Goal: Obtain resource: Obtain resource

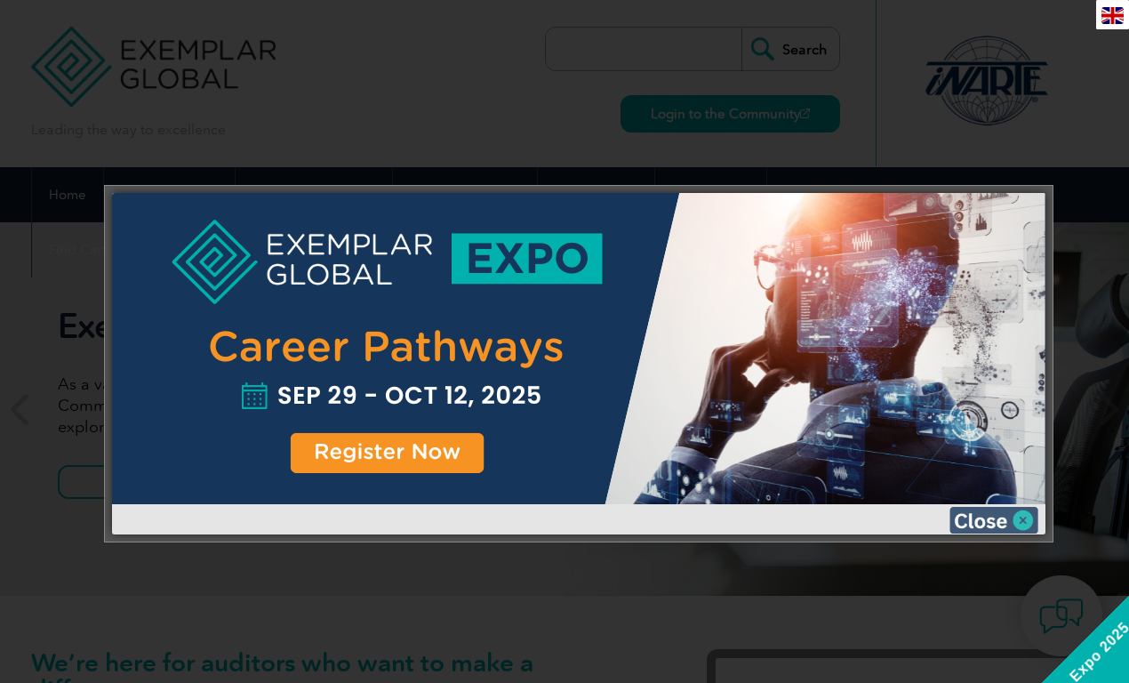
click at [1028, 520] on img at bounding box center [993, 520] width 89 height 27
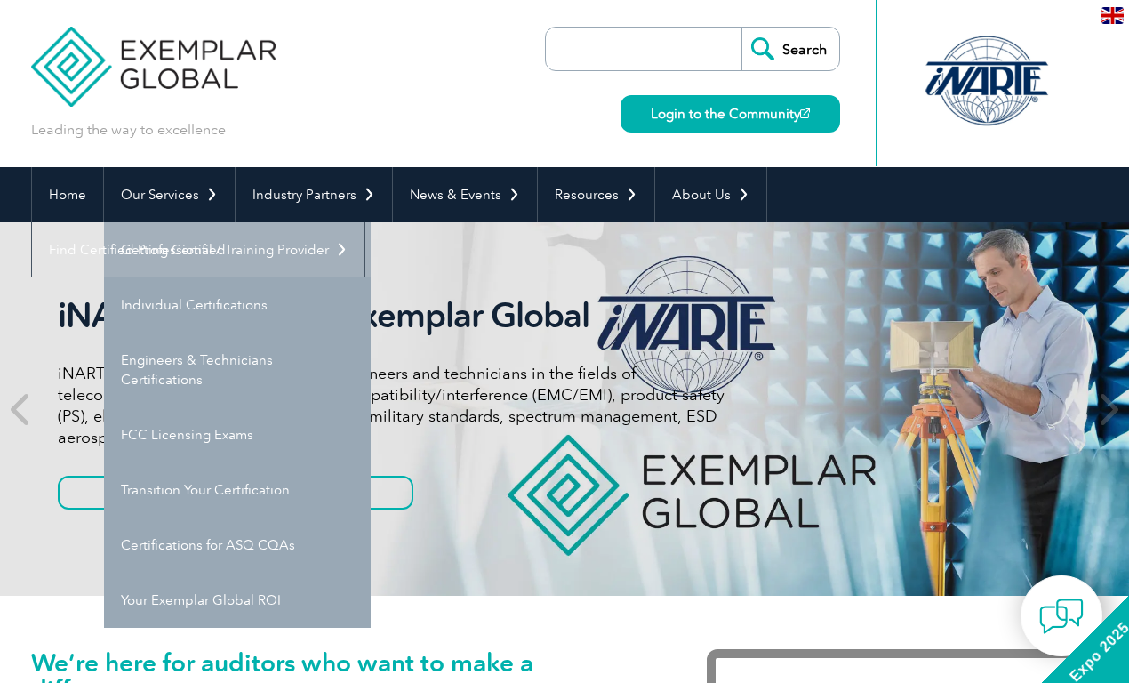
click at [208, 248] on link "Getting Certified" at bounding box center [237, 249] width 267 height 55
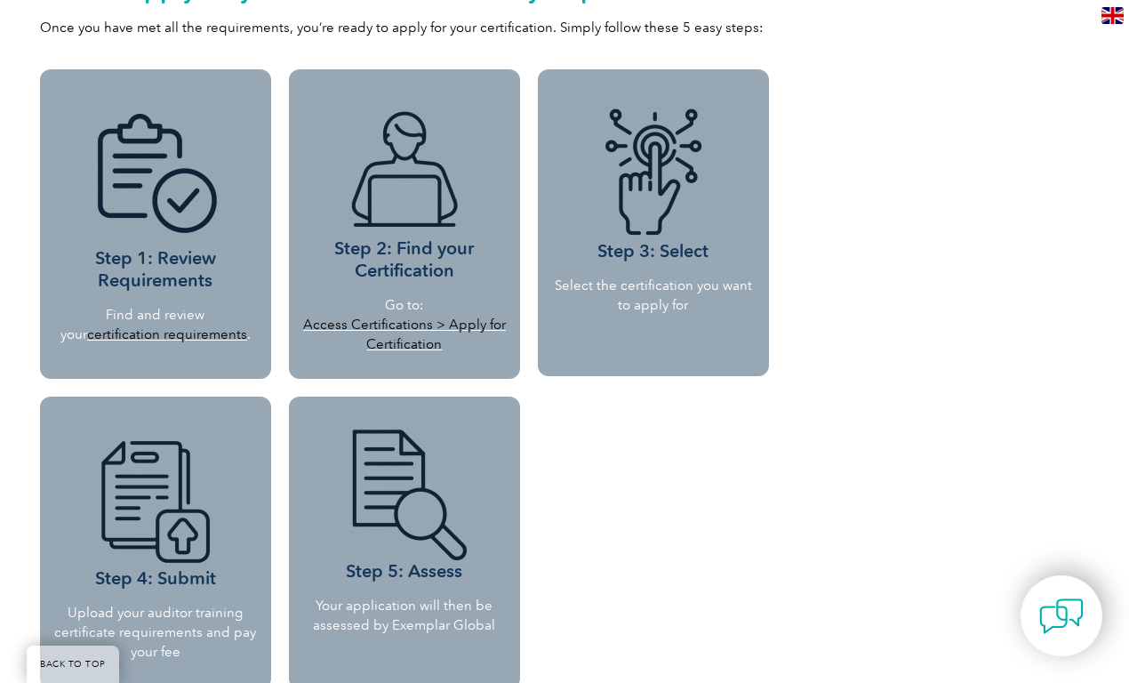
scroll to position [1448, 0]
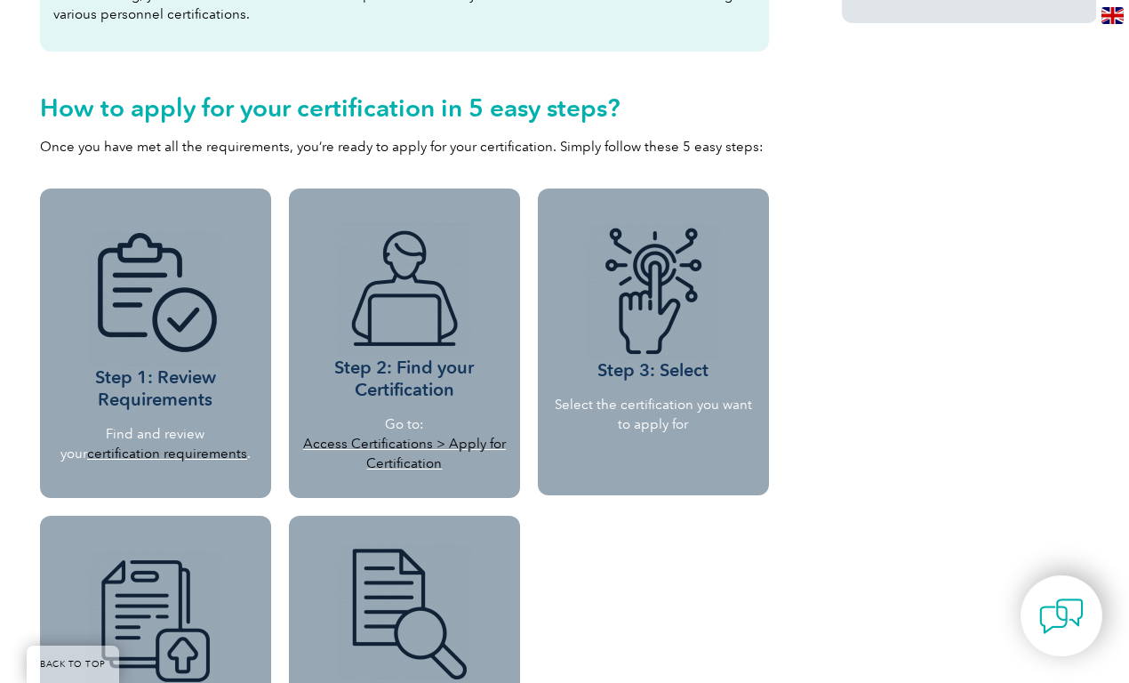
click at [430, 439] on link "Access Certifications > Apply for Certification" at bounding box center [404, 454] width 203 height 36
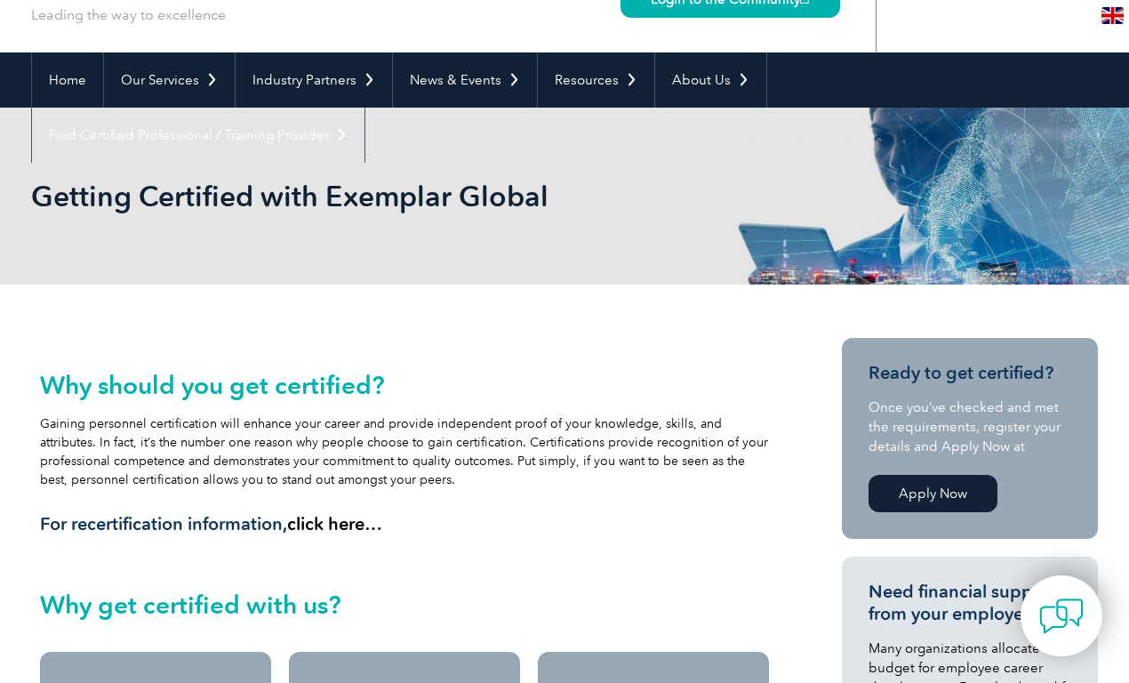
scroll to position [0, 0]
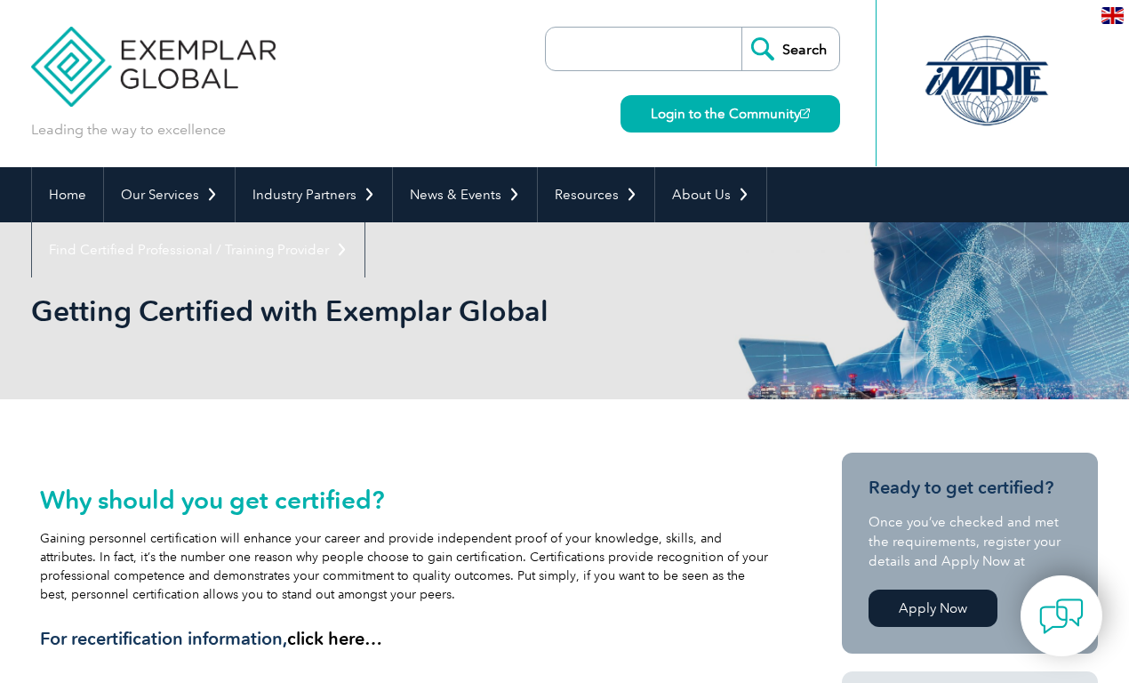
click at [624, 56] on input "search" at bounding box center [648, 49] width 187 height 43
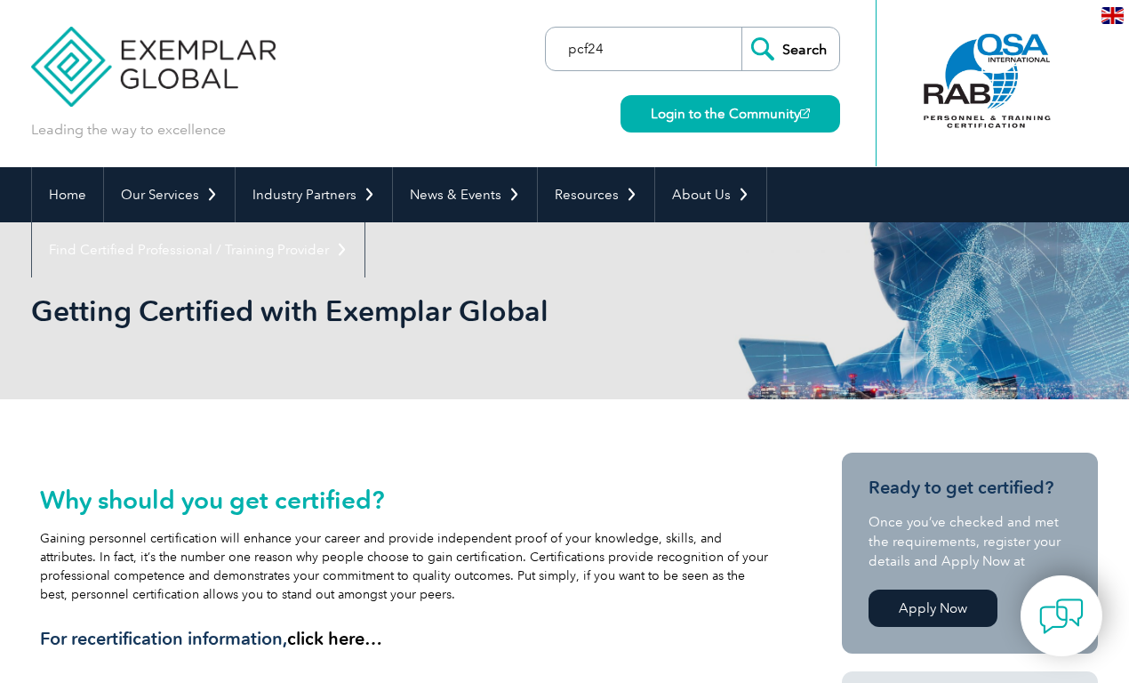
type input "pcf24"
click at [741, 28] on input "Search" at bounding box center [790, 49] width 98 height 43
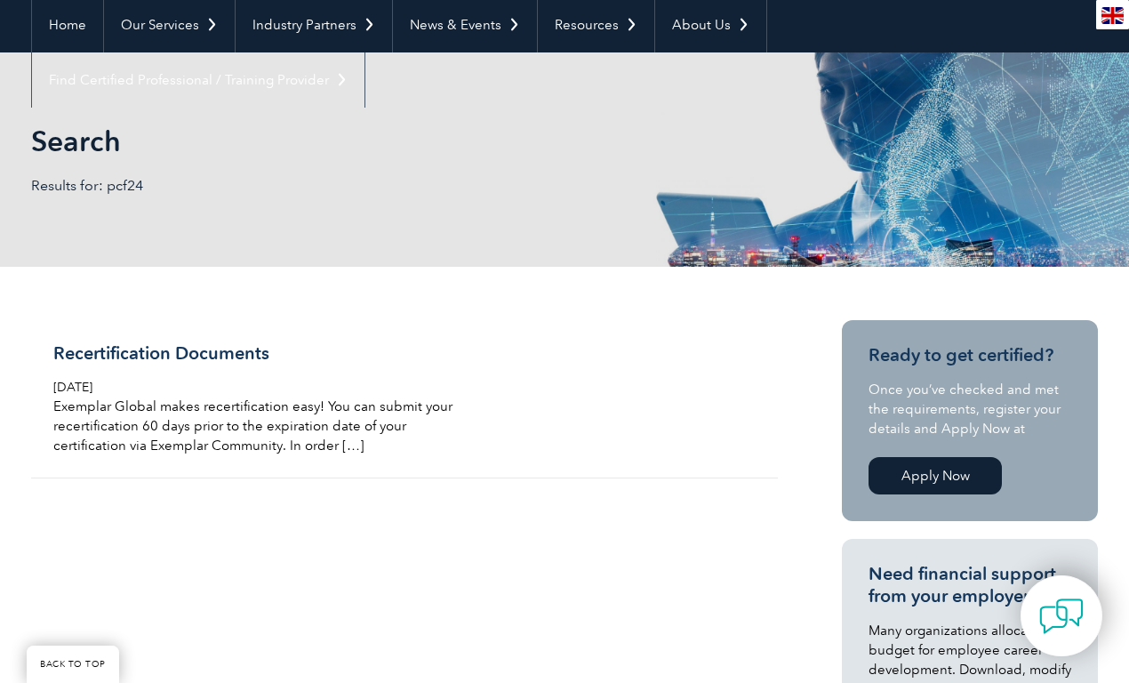
scroll to position [178, 0]
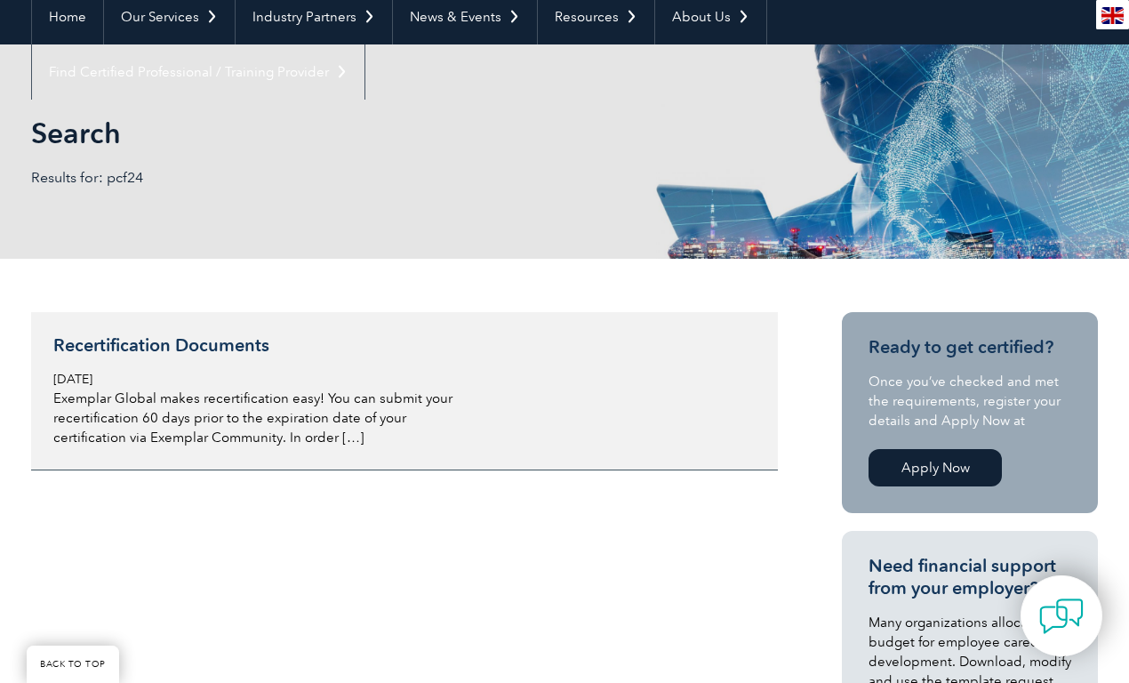
click at [258, 341] on h3 "Recertification Documents" at bounding box center [263, 345] width 421 height 22
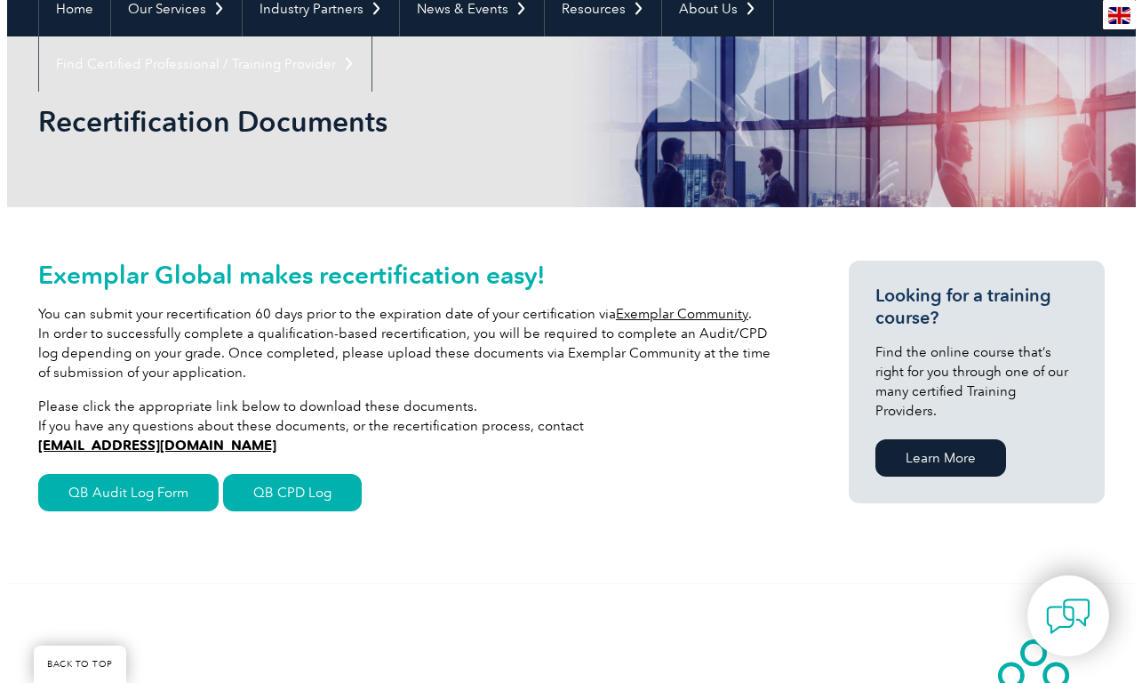
scroll to position [267, 0]
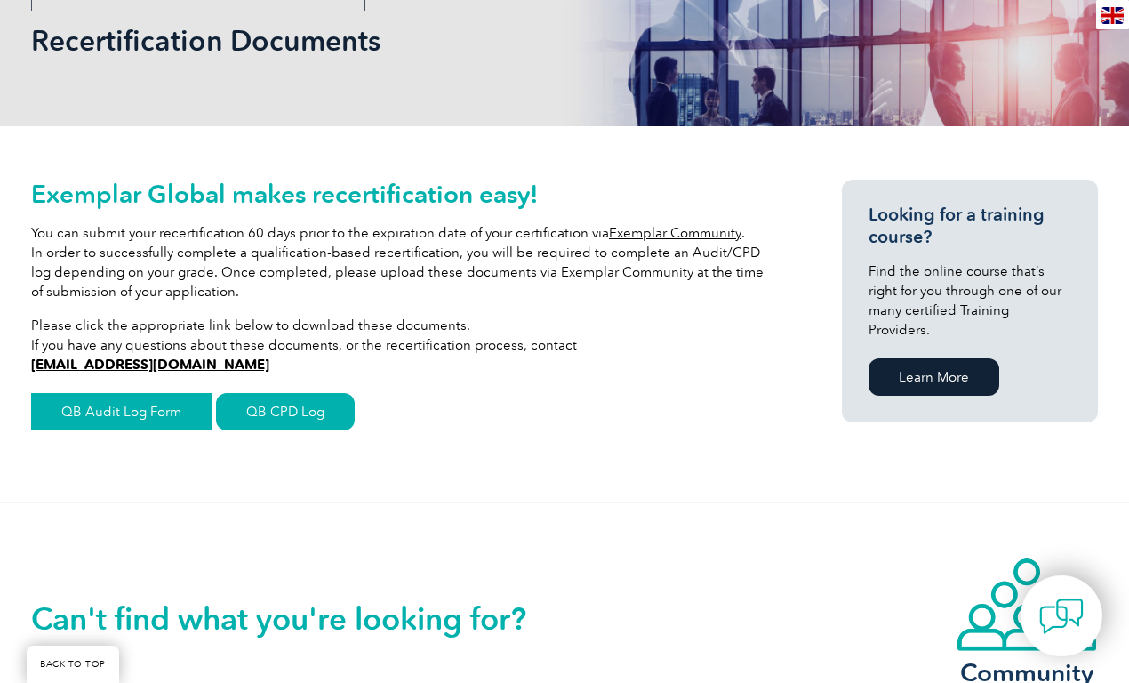
click at [170, 410] on link "QB Audit Log Form" at bounding box center [121, 411] width 180 height 37
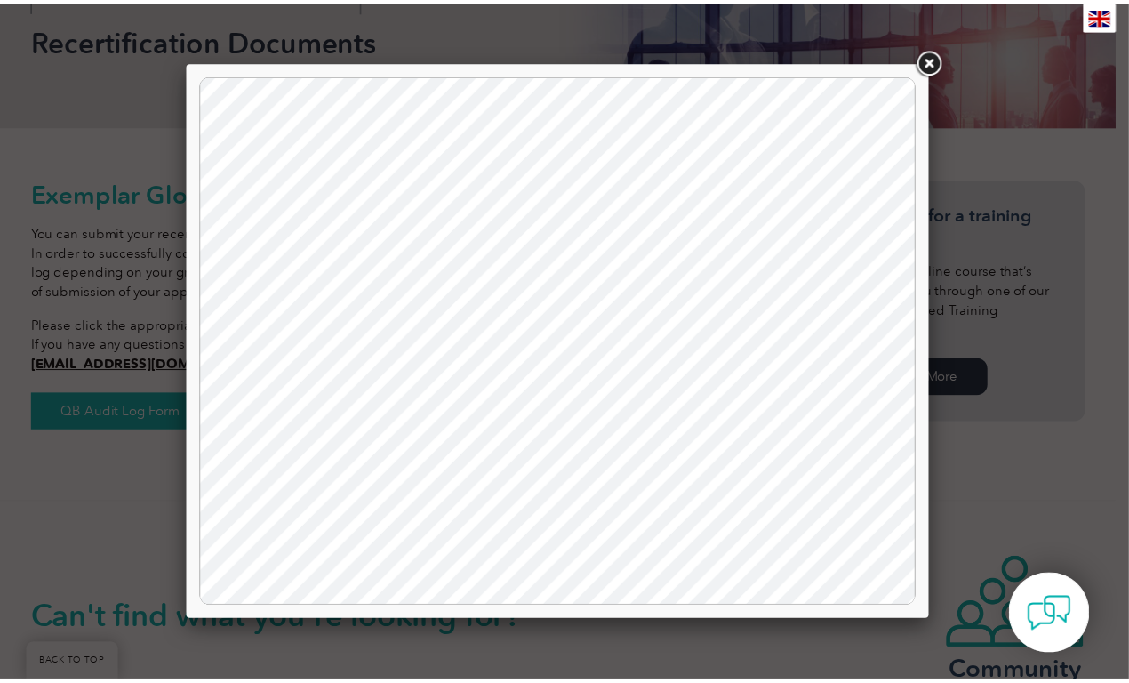
scroll to position [0, 0]
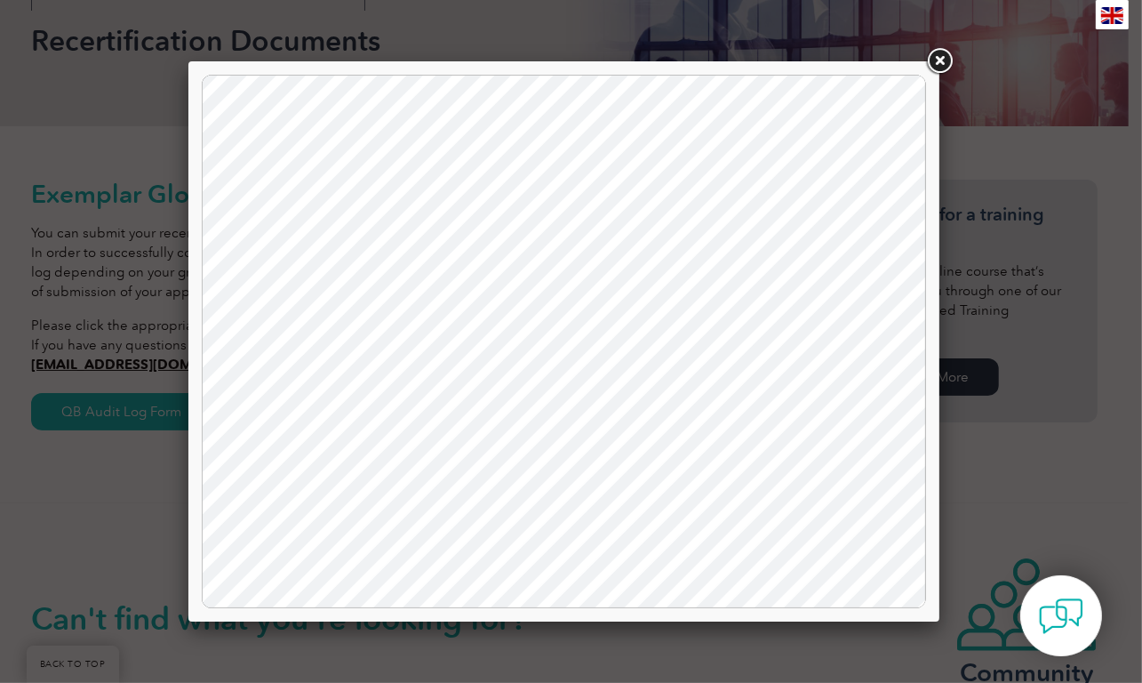
click at [939, 56] on link at bounding box center [940, 61] width 32 height 32
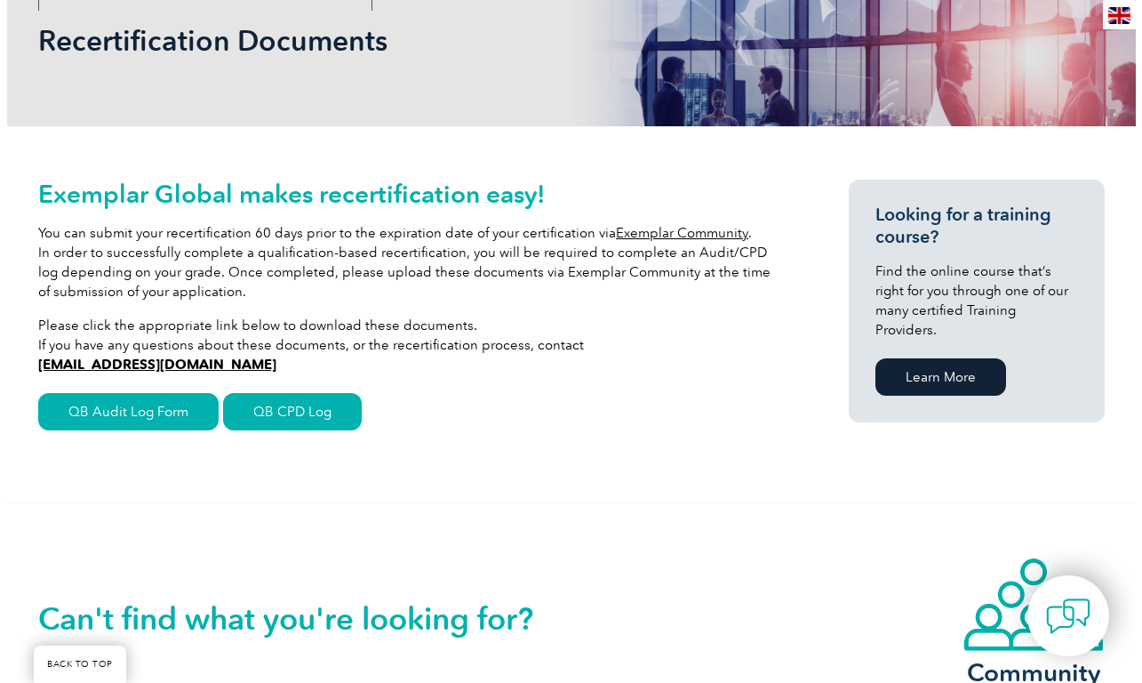
scroll to position [444, 0]
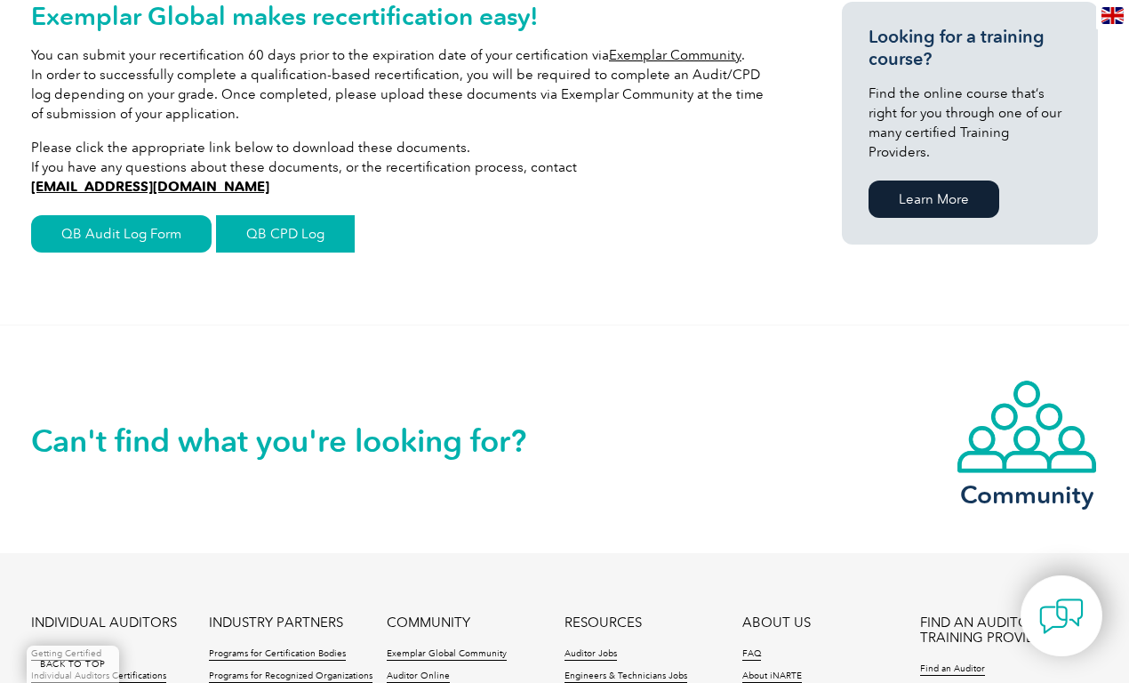
click at [327, 242] on link "QB CPD Log" at bounding box center [285, 233] width 139 height 37
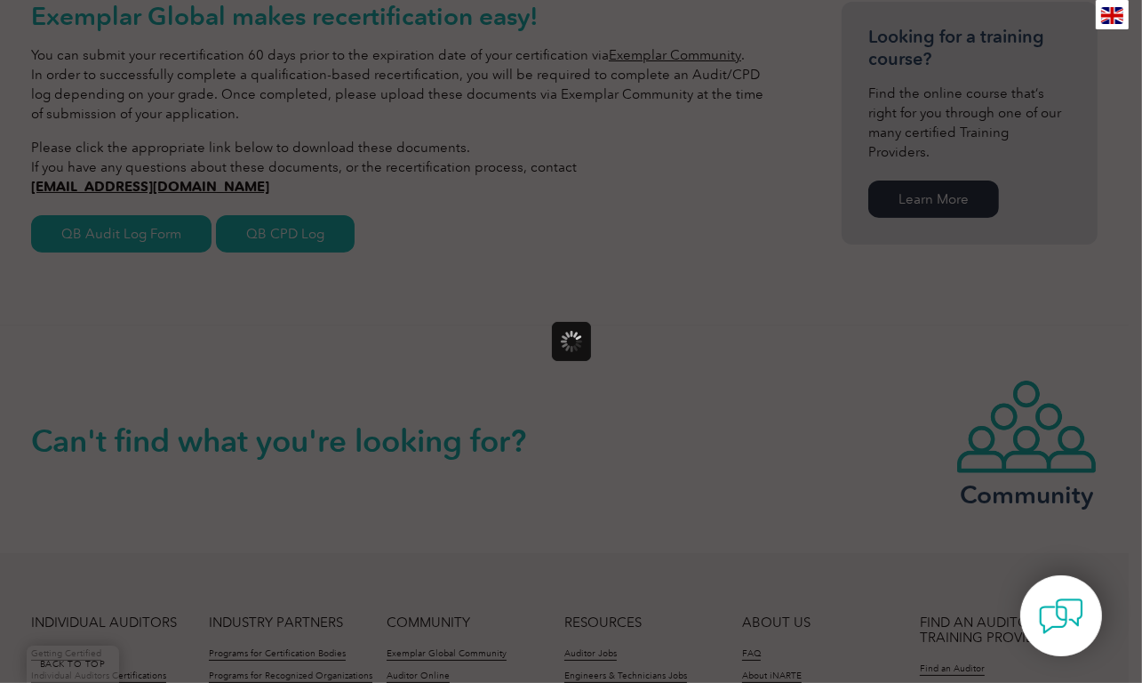
scroll to position [0, 0]
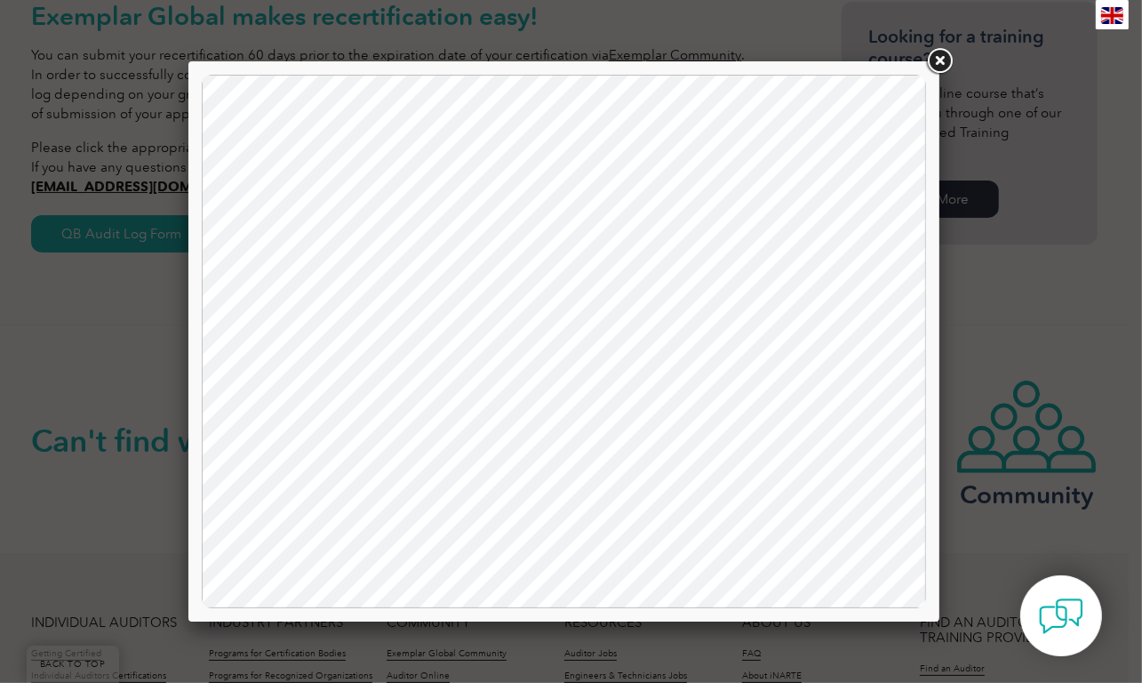
click at [942, 58] on link at bounding box center [940, 61] width 32 height 32
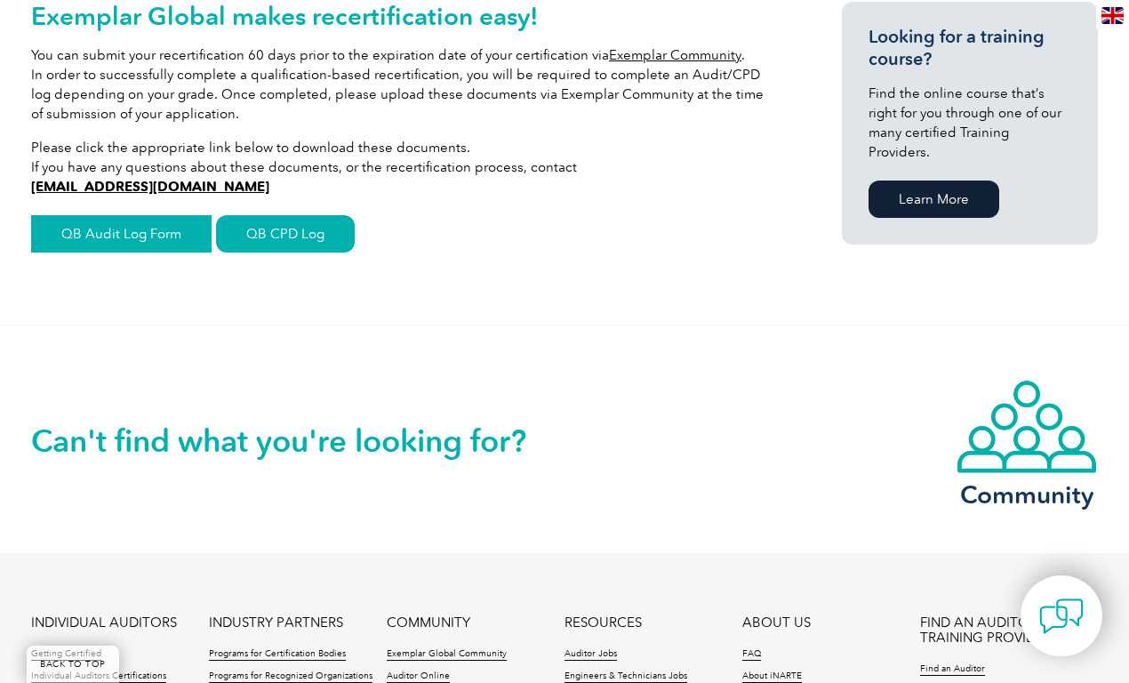
click at [172, 234] on link "QB Audit Log Form" at bounding box center [121, 233] width 180 height 37
